Goal: Navigation & Orientation: Find specific page/section

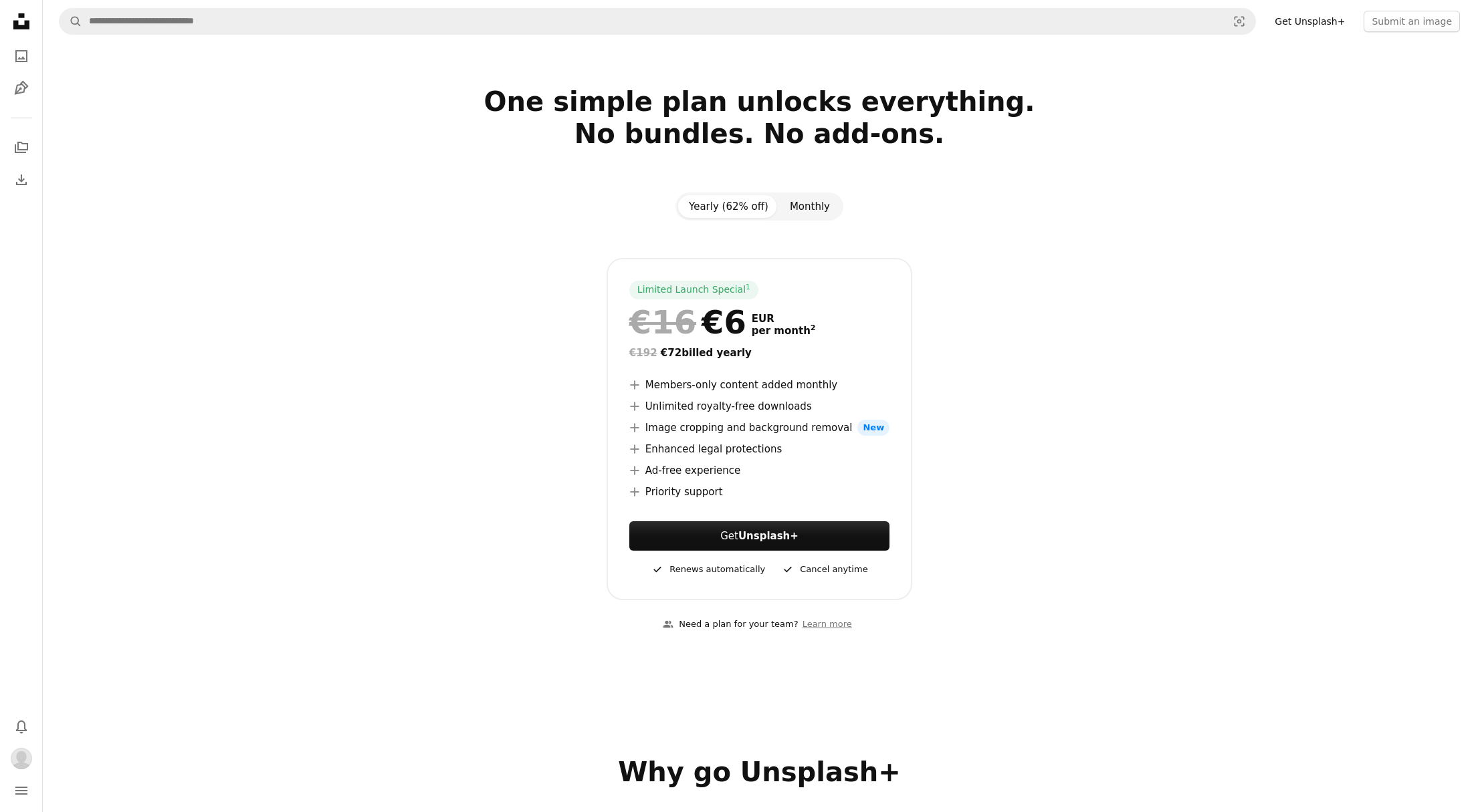
click at [812, 208] on button "Monthly" at bounding box center [809, 207] width 62 height 23
click at [542, 251] on div at bounding box center [760, 239] width 867 height 38
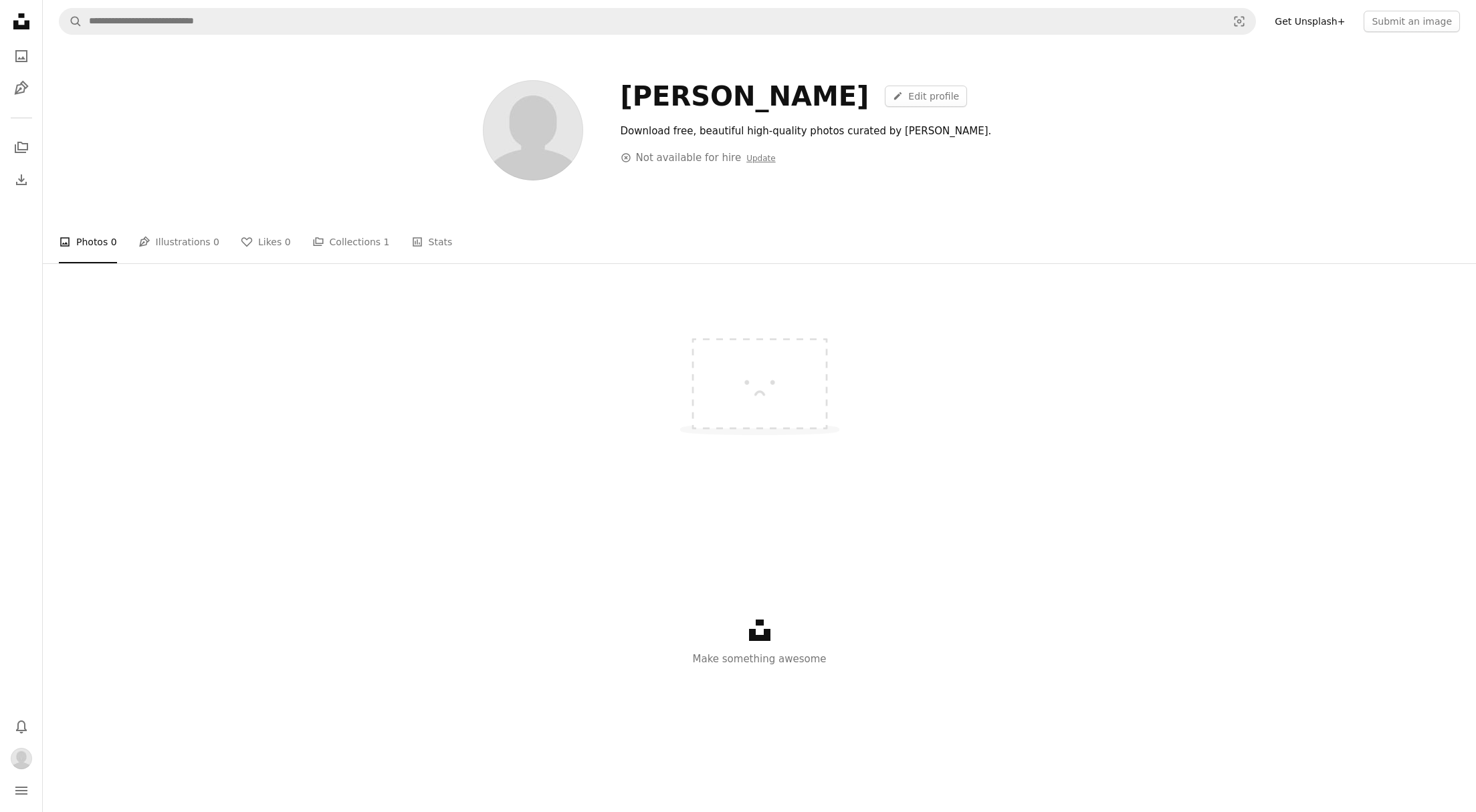
drag, startPoint x: 1104, startPoint y: 81, endPoint x: 902, endPoint y: 72, distance: 202.2
click at [1104, 81] on div "[PERSON_NAME] A pencil Edit profile" at bounding box center [907, 96] width 572 height 32
click at [430, 238] on link "Stats Stats" at bounding box center [432, 242] width 41 height 43
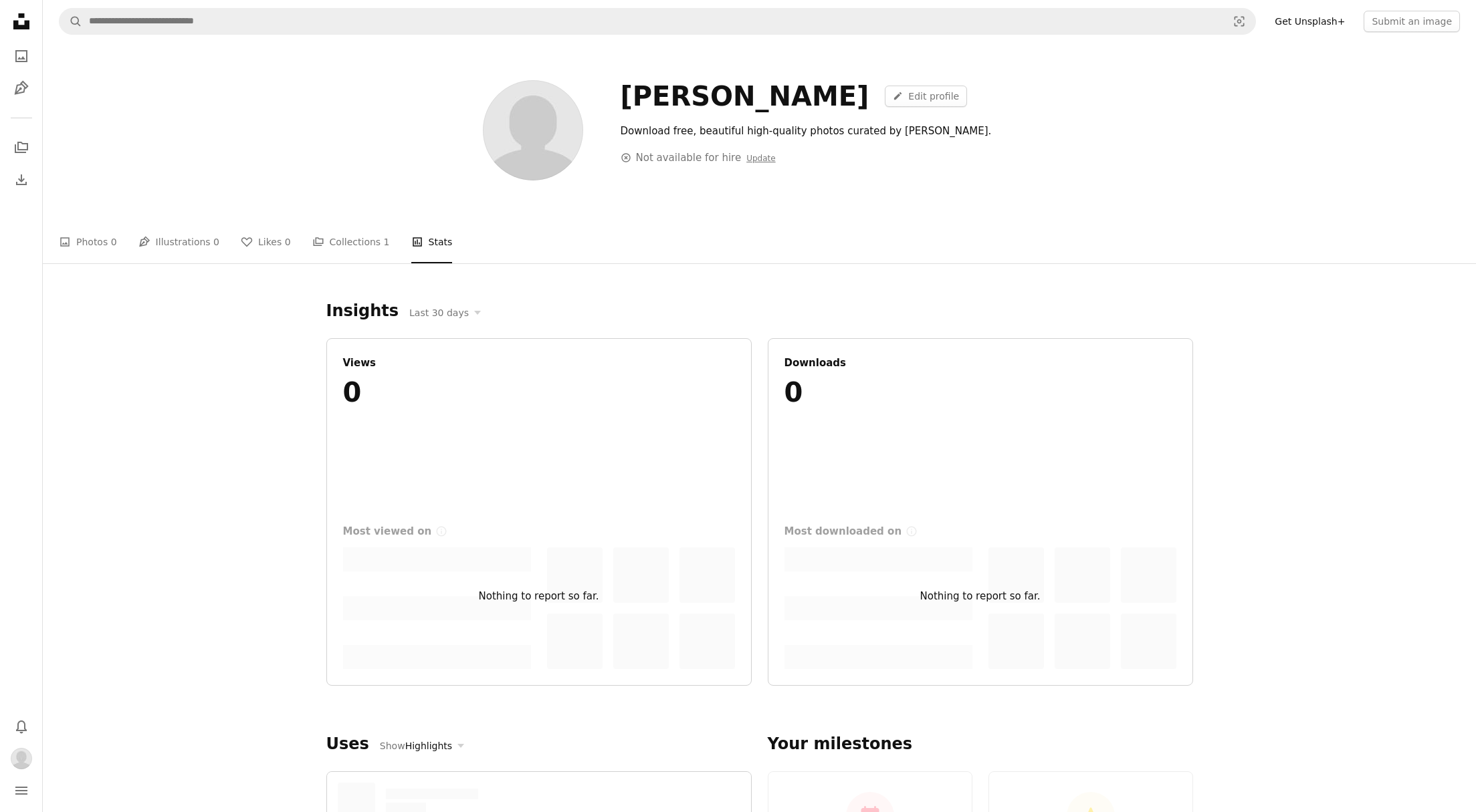
click at [356, 246] on link "A stack of folders Collections 1" at bounding box center [351, 242] width 77 height 43
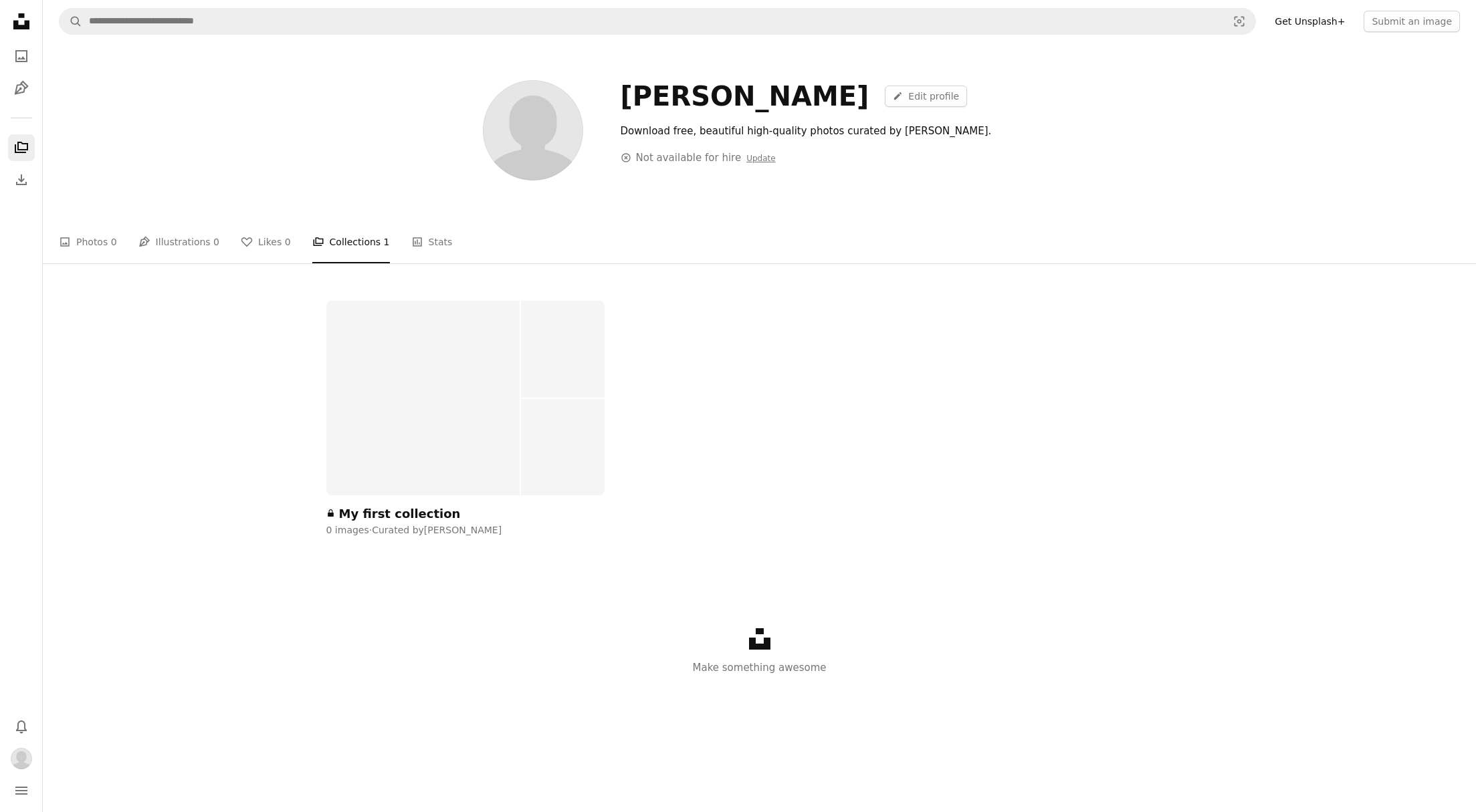
scroll to position [1, 0]
click at [217, 324] on div "A lock My first collection 0 images · Curated by [PERSON_NAME] Unsplash logo Ma…" at bounding box center [759, 530] width 1433 height 461
click at [401, 340] on div at bounding box center [423, 397] width 194 height 194
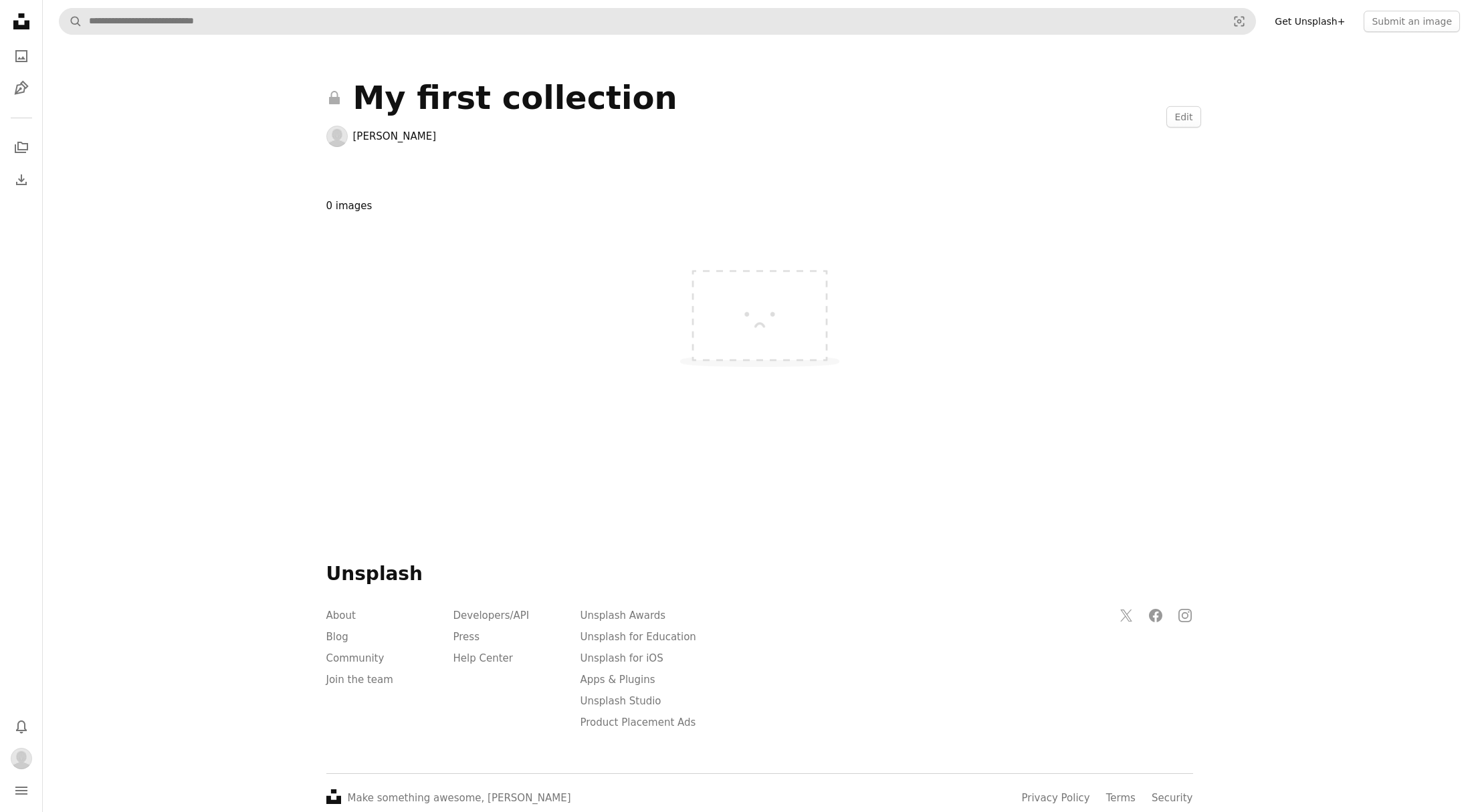
scroll to position [1, 0]
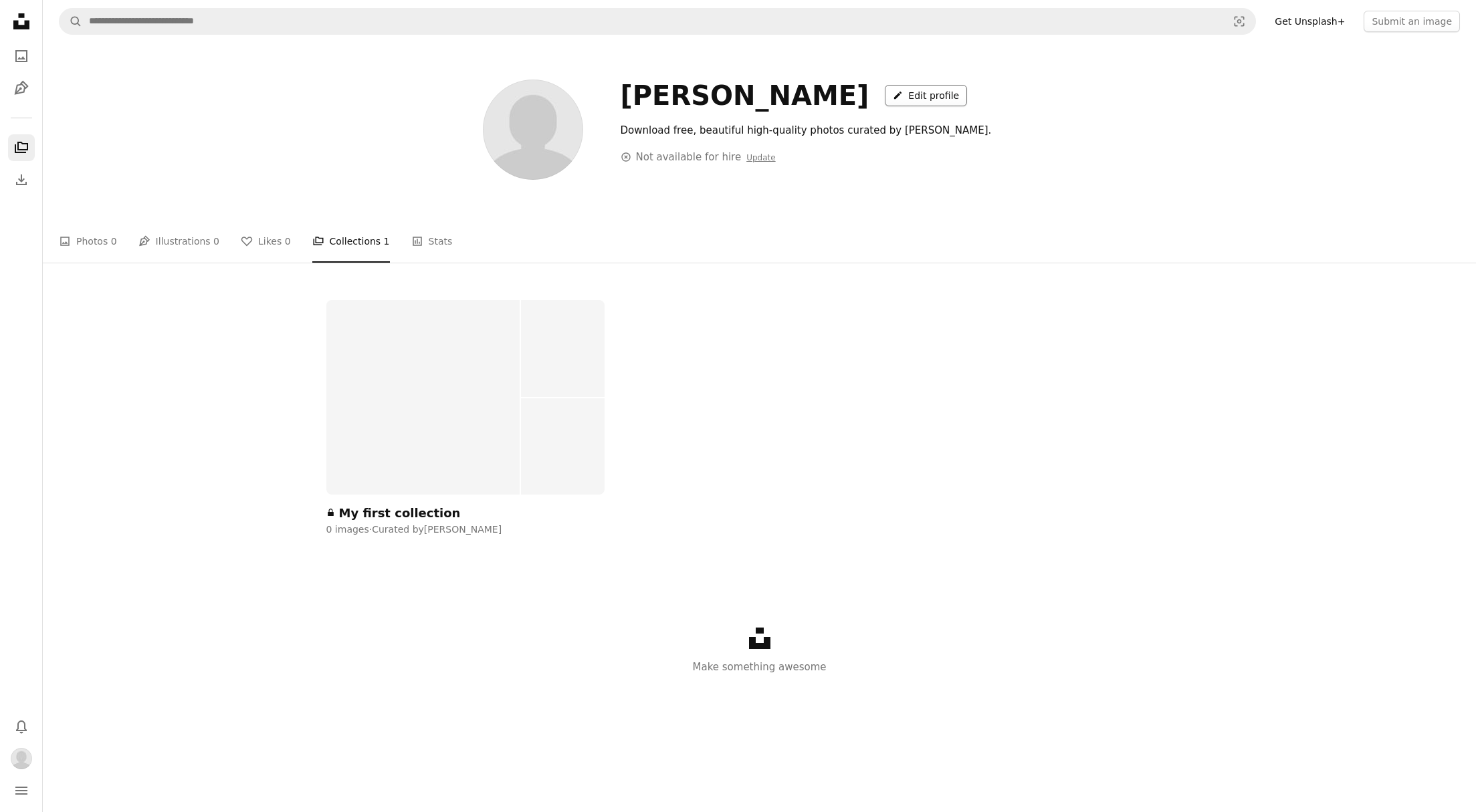
click at [885, 91] on link "A pencil Edit profile" at bounding box center [926, 96] width 82 height 21
click at [285, 98] on div "[PERSON_NAME] A pencil Edit profile Download free, beautiful high-quality photo…" at bounding box center [759, 429] width 1433 height 772
click at [885, 98] on link "A pencil Edit profile" at bounding box center [926, 97] width 82 height 21
click at [19, 791] on icon "Menu" at bounding box center [21, 790] width 12 height 8
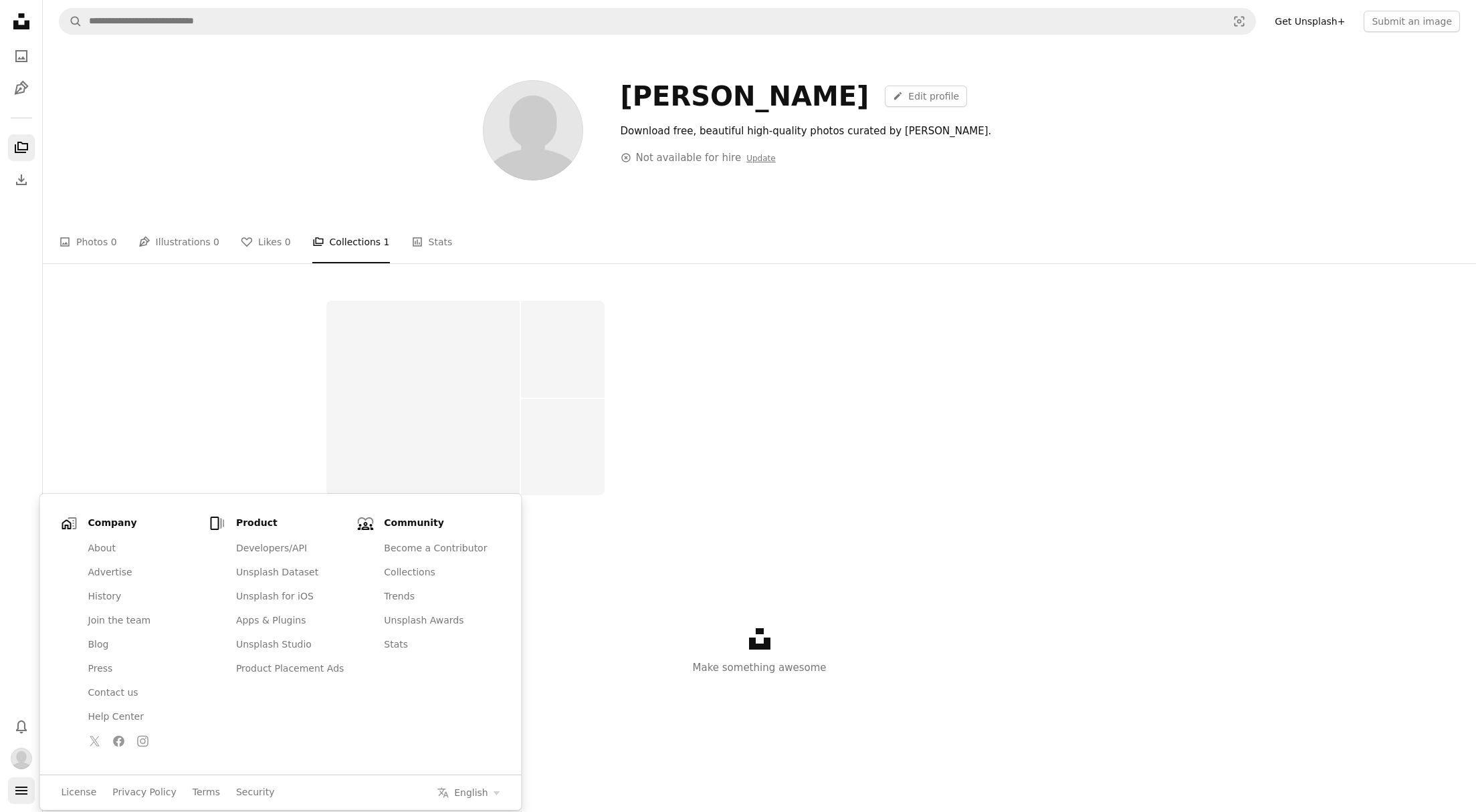
click at [20, 791] on icon "Menu" at bounding box center [21, 790] width 12 height 8
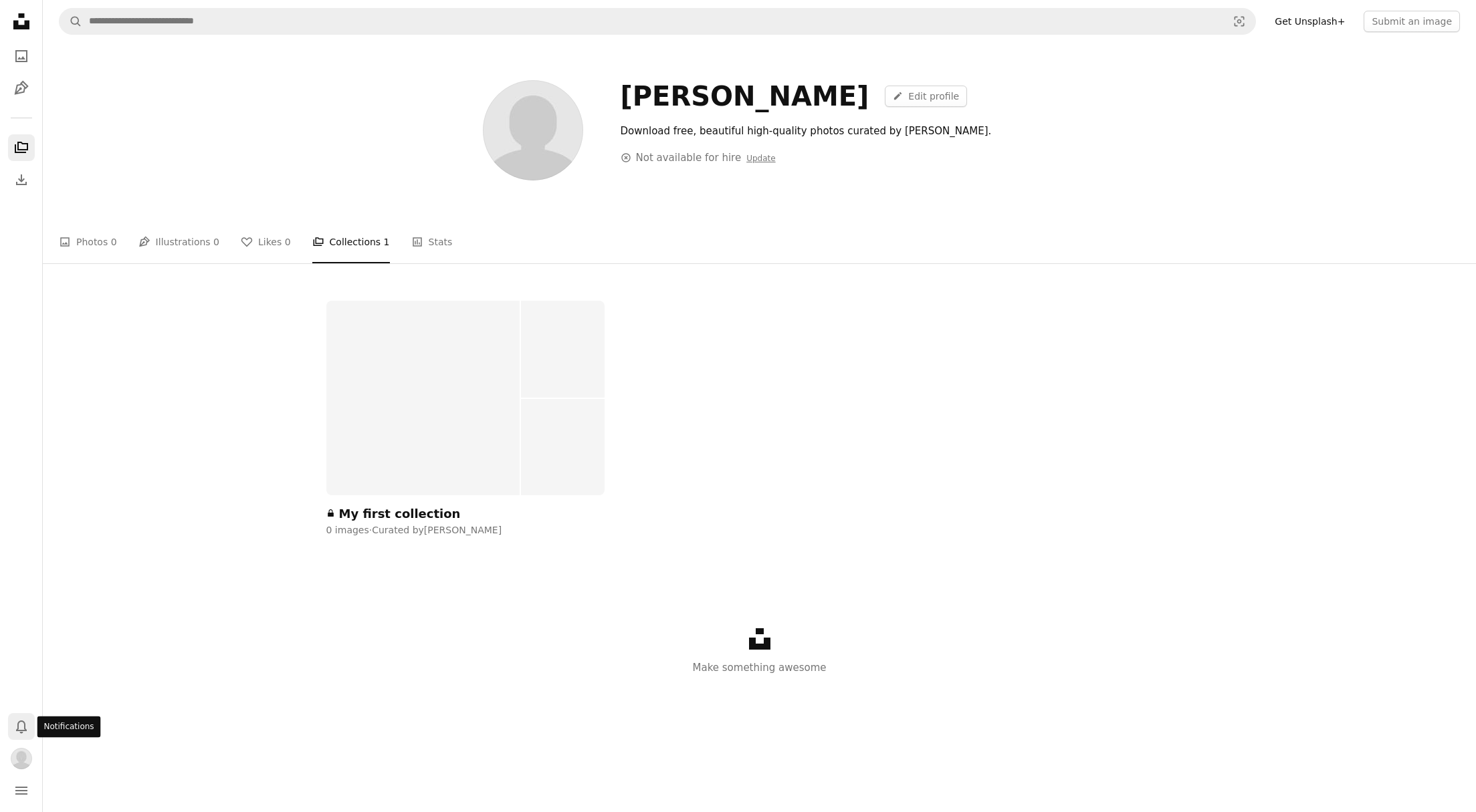
click at [22, 729] on icon "Bell" at bounding box center [21, 726] width 16 height 16
click at [317, 715] on div "A lock My first collection 0 images · Curated by [PERSON_NAME] Unsplash logo Ma…" at bounding box center [760, 531] width 899 height 461
